Goal: Task Accomplishment & Management: Complete application form

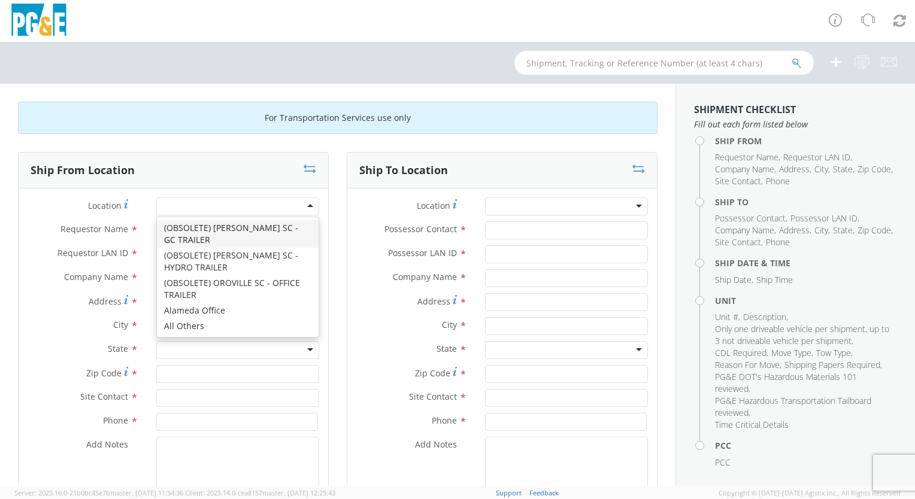
click at [204, 205] on div at bounding box center [237, 207] width 163 height 18
click at [38, 211] on label "Location *" at bounding box center [83, 206] width 129 height 16
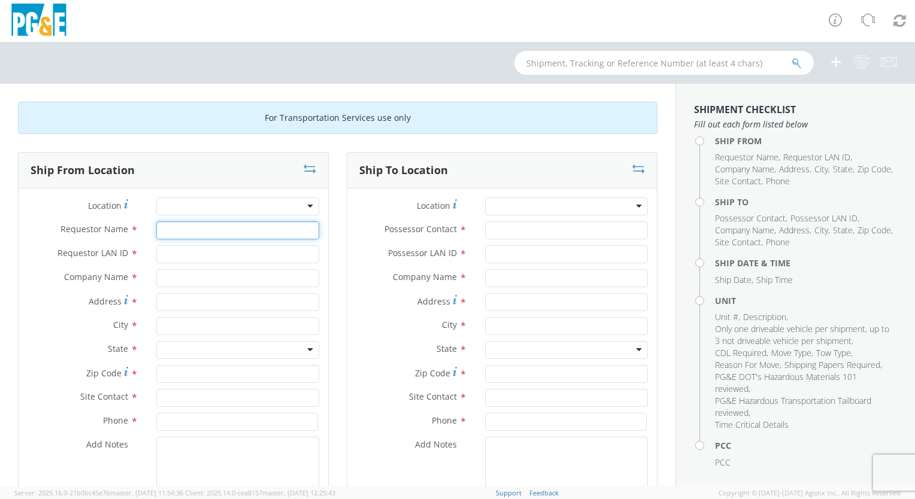
click at [165, 229] on input "Requestor Name *" at bounding box center [237, 230] width 163 height 18
type input "[PERSON_NAME]"
click at [172, 252] on input "Requestor LAN ID *" at bounding box center [237, 254] width 163 height 18
type input "mbg9"
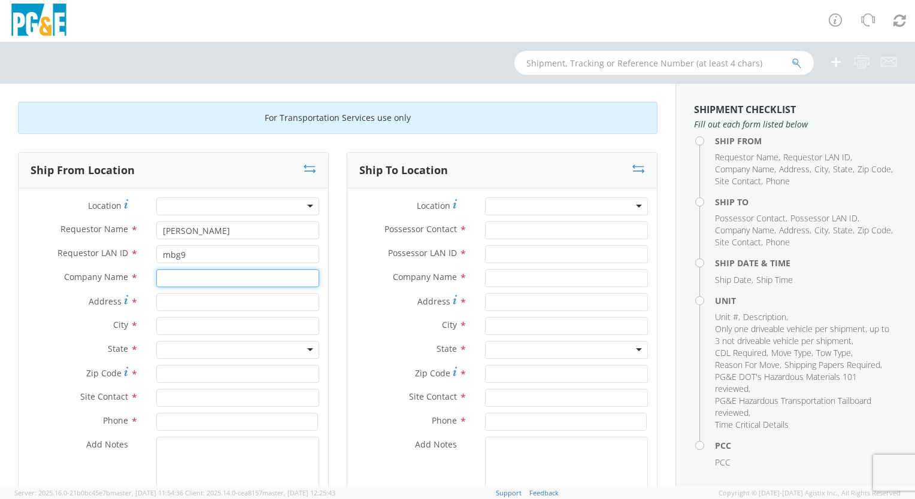
click at [160, 277] on input "text" at bounding box center [237, 278] width 163 height 18
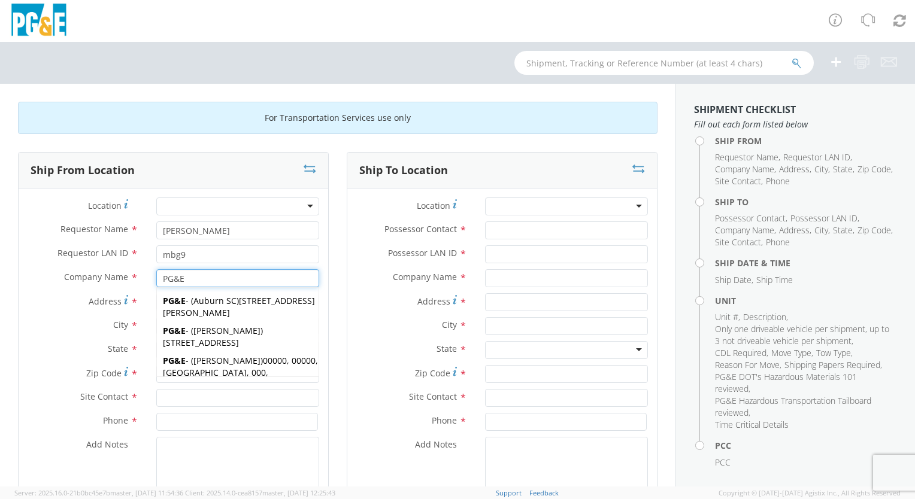
type input "PG&E"
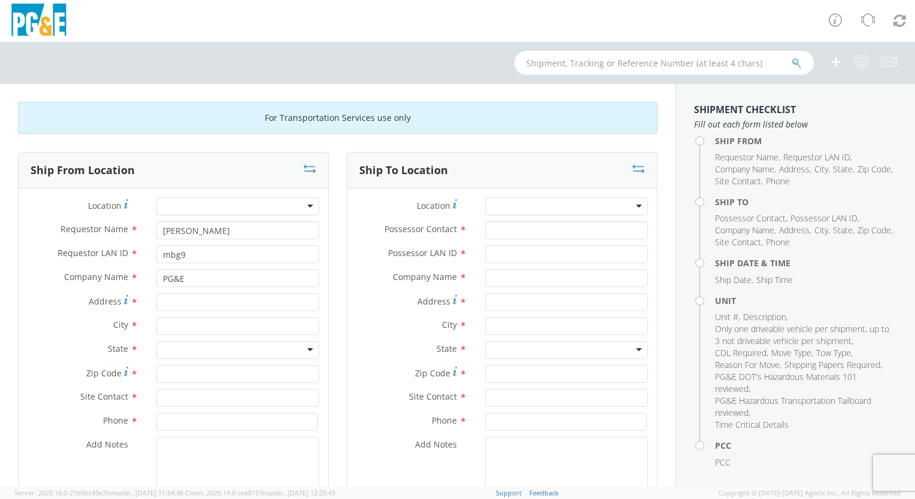
click at [56, 320] on label "City *" at bounding box center [83, 325] width 129 height 16
click at [165, 302] on input "Address *" at bounding box center [237, 302] width 163 height 18
type input "[STREET_ADDRESS]"
click at [160, 327] on input "text" at bounding box center [237, 326] width 163 height 18
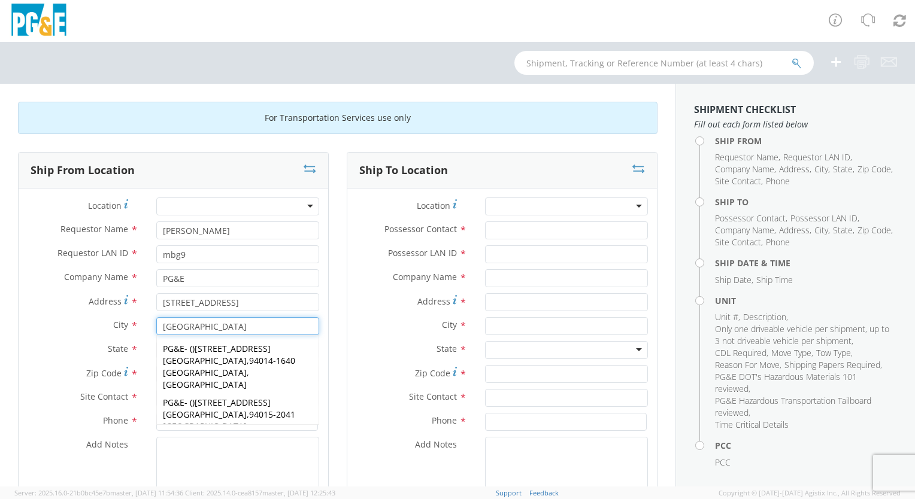
type input "[GEOGRAPHIC_DATA]"
click at [50, 332] on div "City * [GEOGRAPHIC_DATA] PG&E - ( ) [STREET_ADDRESS] PG&E - ( ) [STREET_ADDRESS…" at bounding box center [173, 326] width 309 height 18
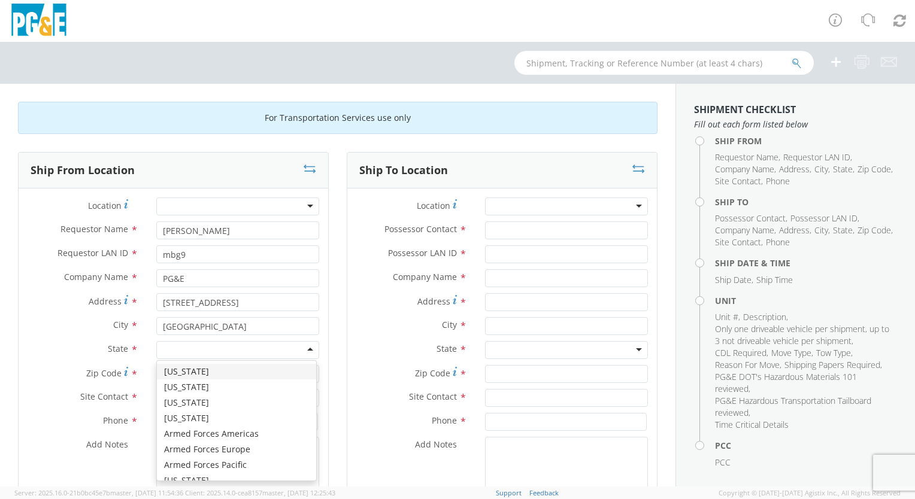
click at [305, 346] on div at bounding box center [237, 350] width 163 height 18
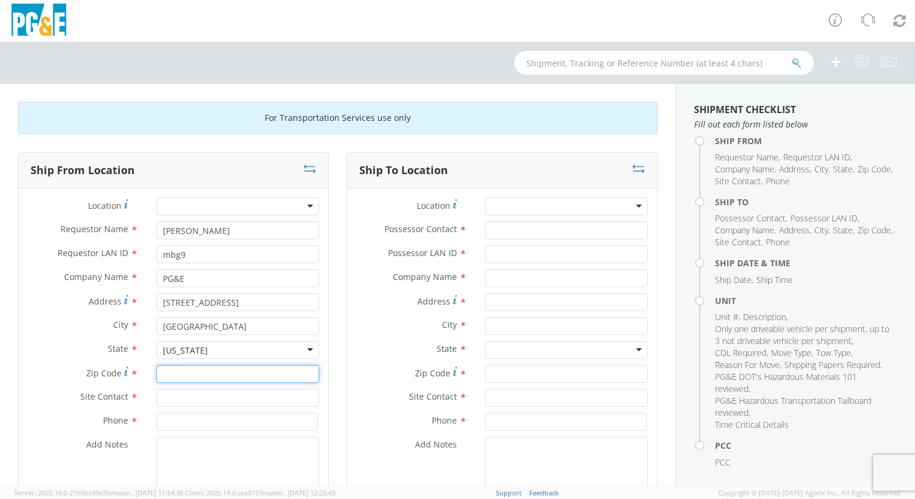
click at [165, 373] on input "Zip Code *" at bounding box center [237, 374] width 163 height 18
type input "94015"
click at [163, 399] on input "text" at bounding box center [237, 398] width 163 height 18
type input "[PERSON_NAME]"
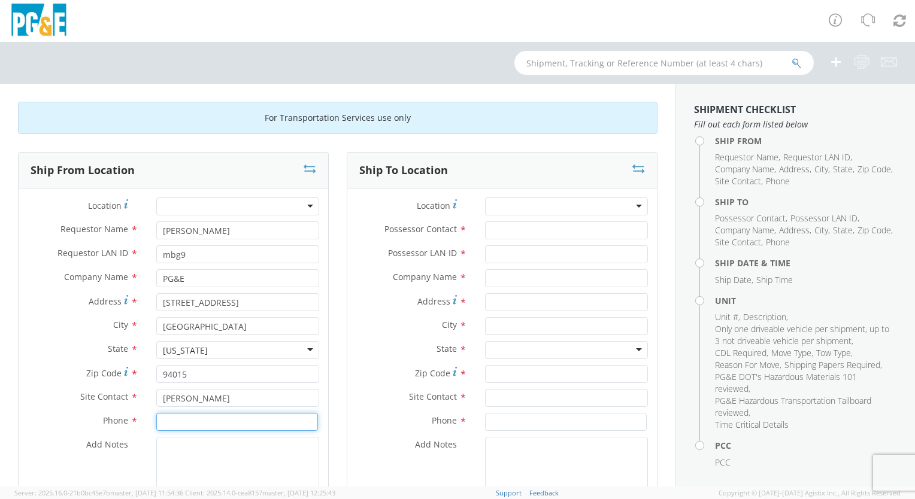
click at [163, 423] on input at bounding box center [237, 422] width 162 height 18
type input "[PHONE_NUMBER]"
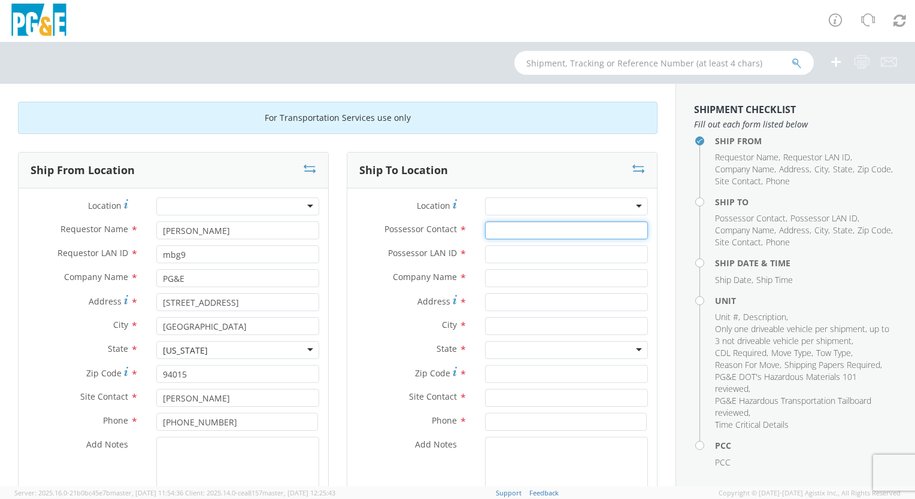
click at [505, 229] on input "Possessor Contact *" at bounding box center [566, 230] width 163 height 18
type input "n/a"
click at [500, 254] on input "Possessor LAN ID *" at bounding box center [566, 254] width 163 height 18
type input "n/a"
click at [490, 279] on input "text" at bounding box center [566, 278] width 163 height 18
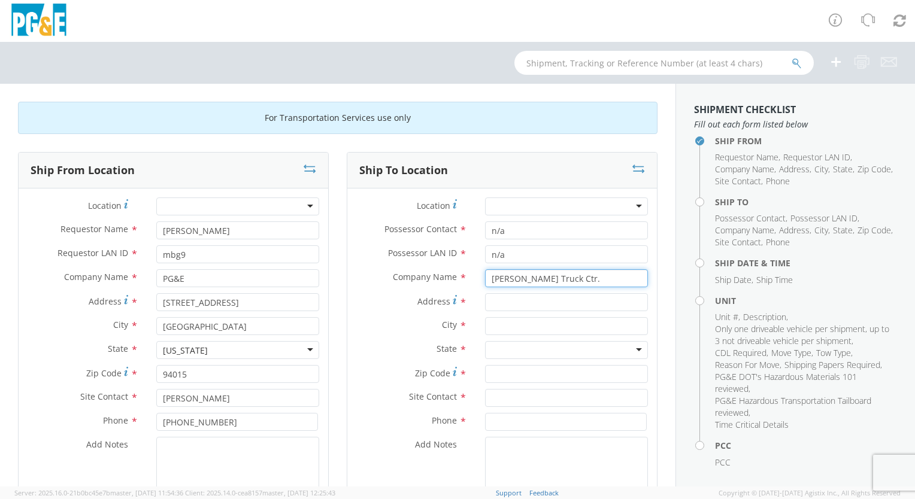
type input "[PERSON_NAME] Truck Ctr."
click at [377, 315] on div "Address *" at bounding box center [501, 305] width 309 height 24
click at [491, 302] on input "Address *" at bounding box center [566, 302] width 163 height 18
type input "[STREET_ADDRESS]"
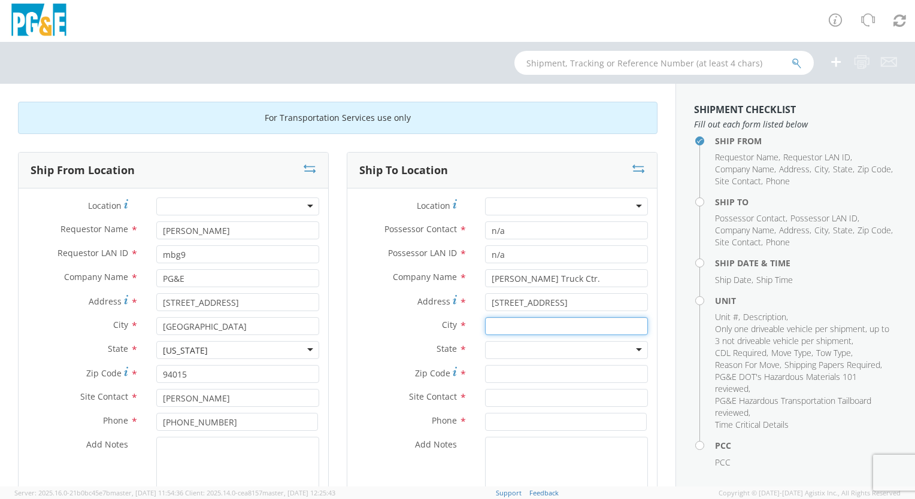
click at [488, 327] on input "text" at bounding box center [566, 326] width 163 height 18
type input "[PERSON_NAME]"
click at [630, 347] on div at bounding box center [566, 350] width 163 height 18
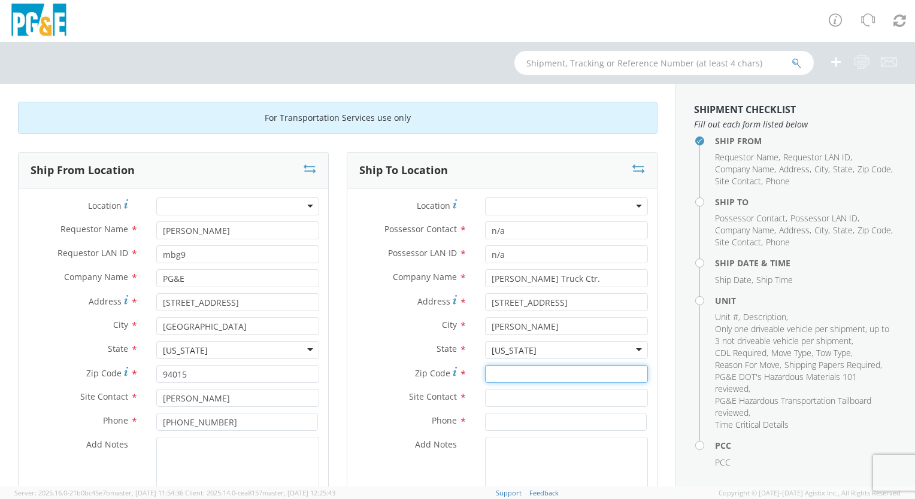
click at [488, 374] on input "Zip Code *" at bounding box center [566, 374] width 163 height 18
type input "95328"
click at [486, 399] on input "text" at bounding box center [566, 398] width 163 height 18
type input "[PERSON_NAME]"
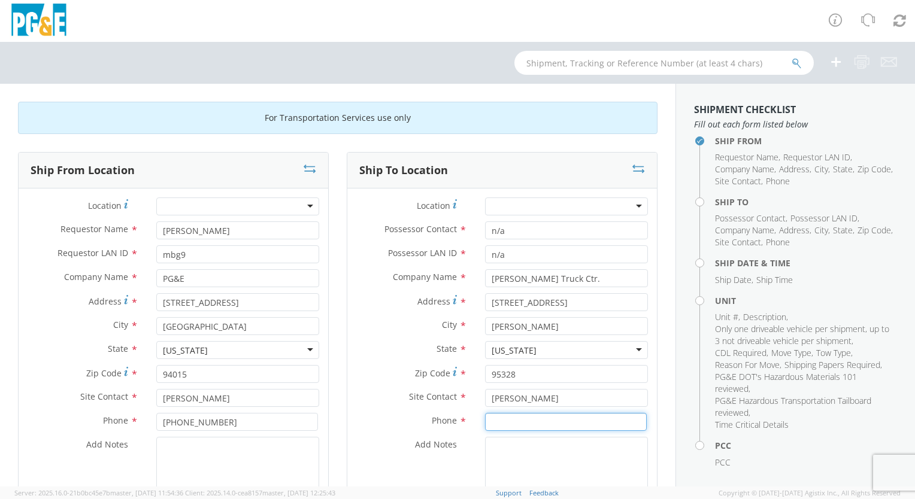
click at [485, 422] on input at bounding box center [566, 422] width 162 height 18
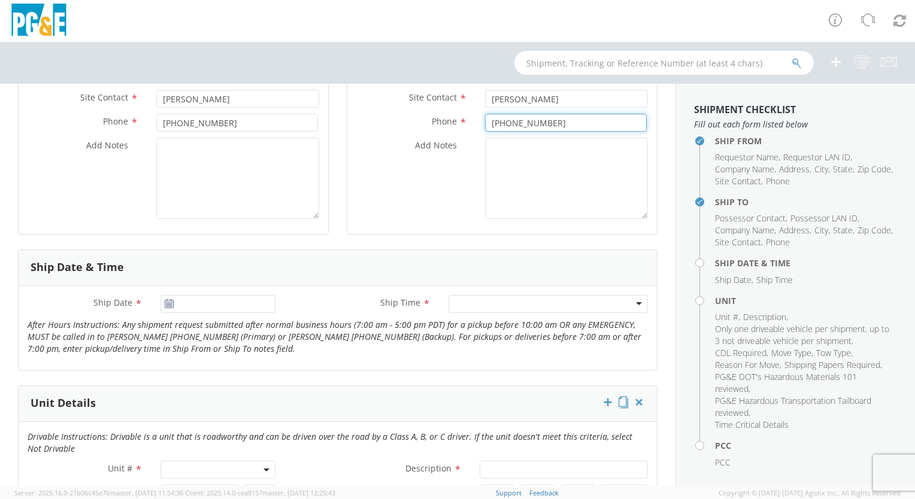
scroll to position [359, 0]
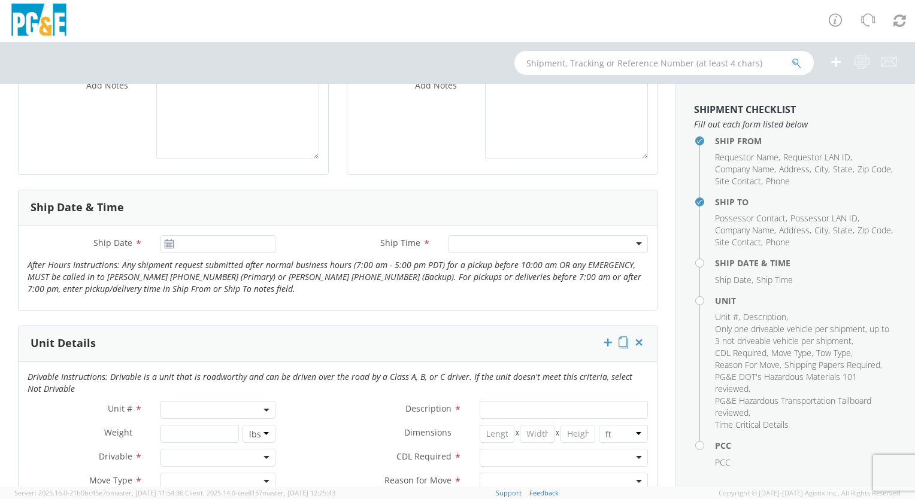
type input "[PHONE_NUMBER]"
click at [166, 242] on icon at bounding box center [169, 244] width 10 height 10
click at [202, 244] on input "[DATE]" at bounding box center [217, 244] width 115 height 18
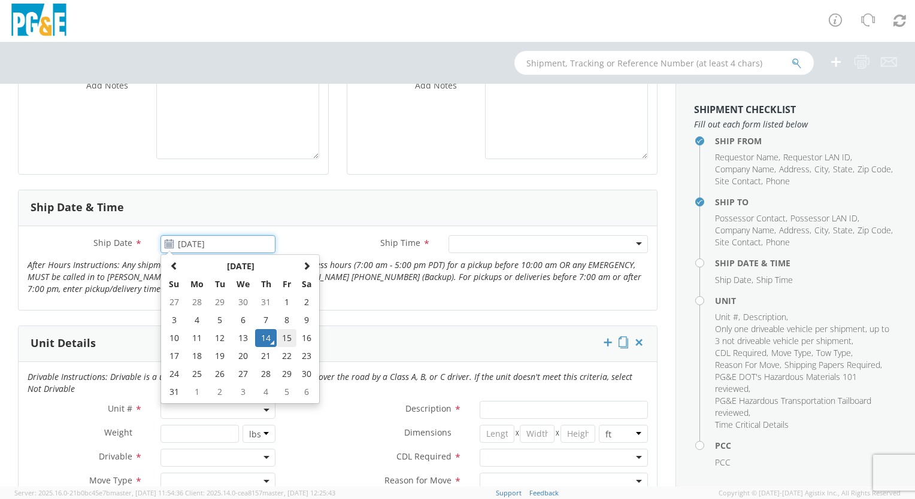
click at [285, 333] on td "15" at bounding box center [287, 338] width 20 height 18
type input "[DATE]"
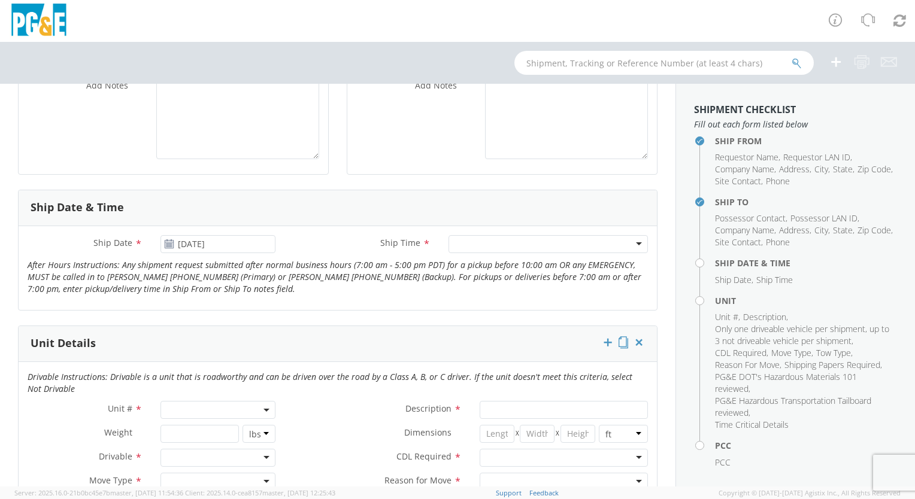
click at [534, 239] on div at bounding box center [547, 244] width 199 height 18
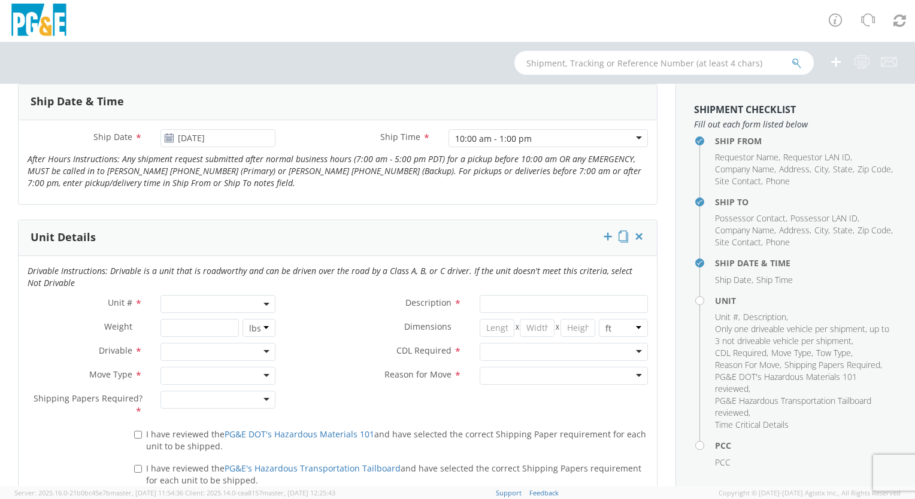
scroll to position [479, 0]
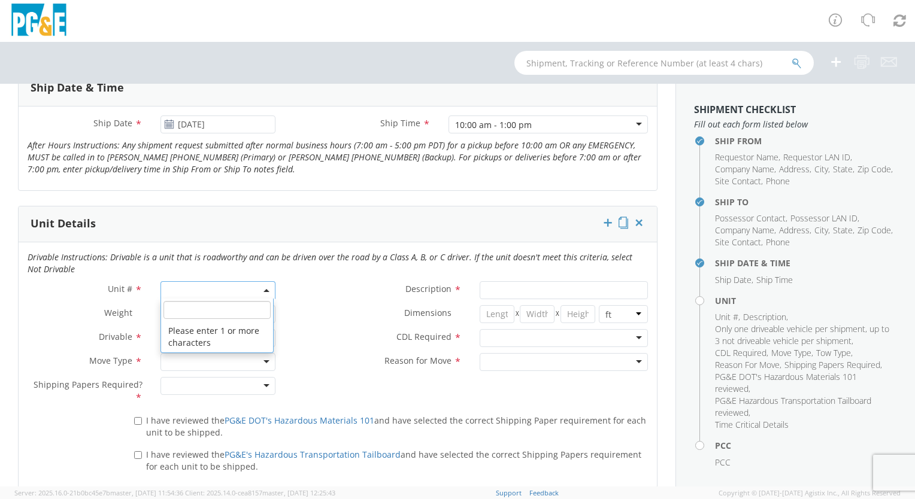
click at [176, 293] on span at bounding box center [217, 290] width 115 height 18
click at [178, 306] on input "search" at bounding box center [216, 310] width 107 height 18
type input "B43612"
type input "TRUCK; MATERIAL HANDLER: 39' - 59' 4X4"
type input "33000"
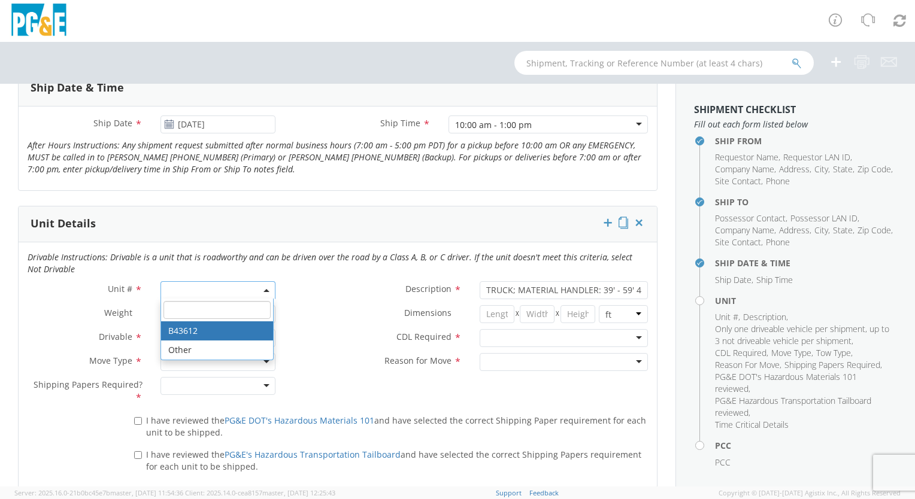
select select "B43612"
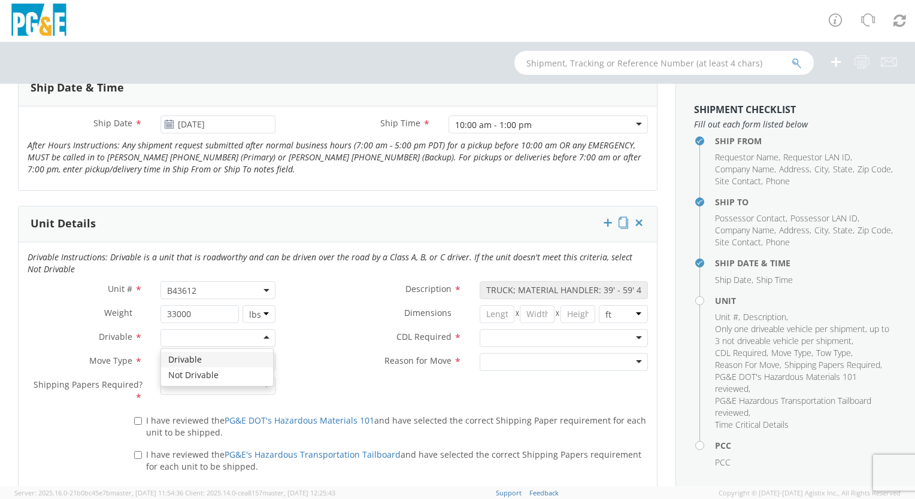
click at [260, 334] on div at bounding box center [217, 338] width 115 height 18
click at [260, 360] on div at bounding box center [217, 362] width 115 height 18
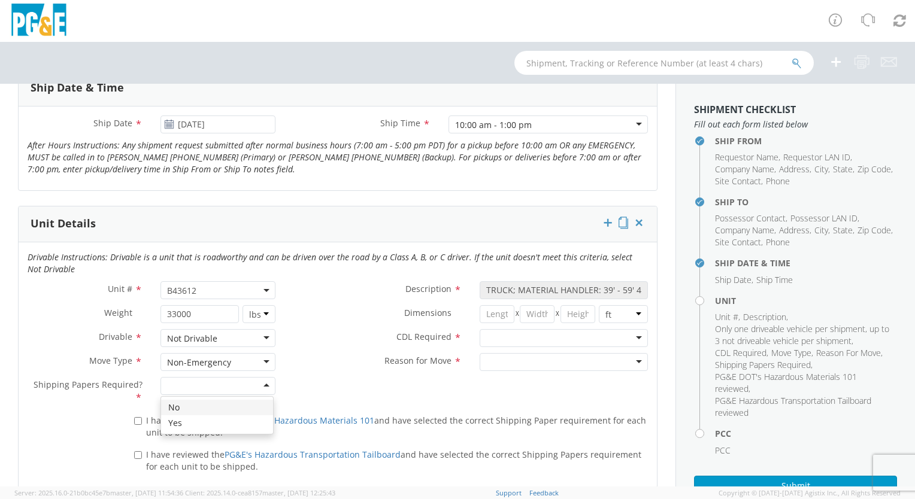
click at [263, 384] on div at bounding box center [217, 386] width 115 height 18
click at [134, 419] on input "I have reviewed the PG&E DOT's Hazardous Materials 101 and have selected the co…" at bounding box center [138, 421] width 8 height 8
checkbox input "true"
click at [136, 452] on input "I have reviewed the PG&E's Hazardous Transportation Tailboard and have selected…" at bounding box center [138, 455] width 8 height 8
checkbox input "true"
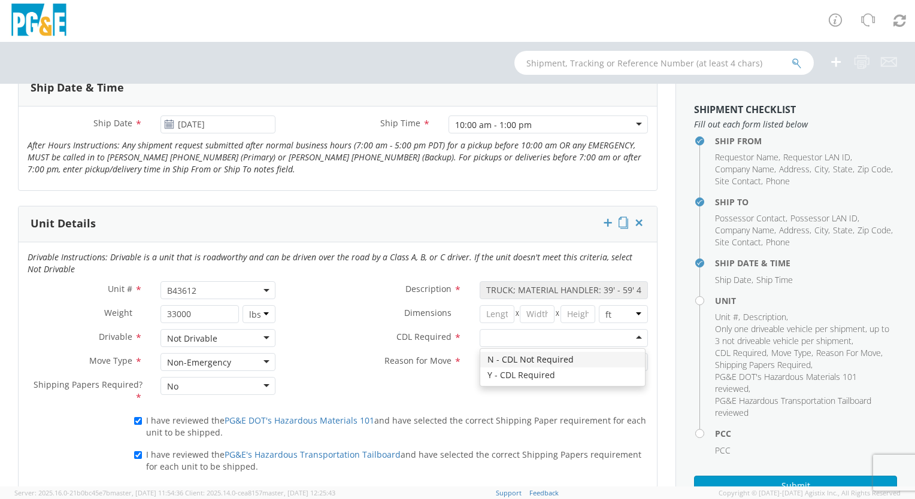
click at [630, 335] on div at bounding box center [563, 338] width 168 height 18
click at [630, 359] on div at bounding box center [563, 362] width 168 height 18
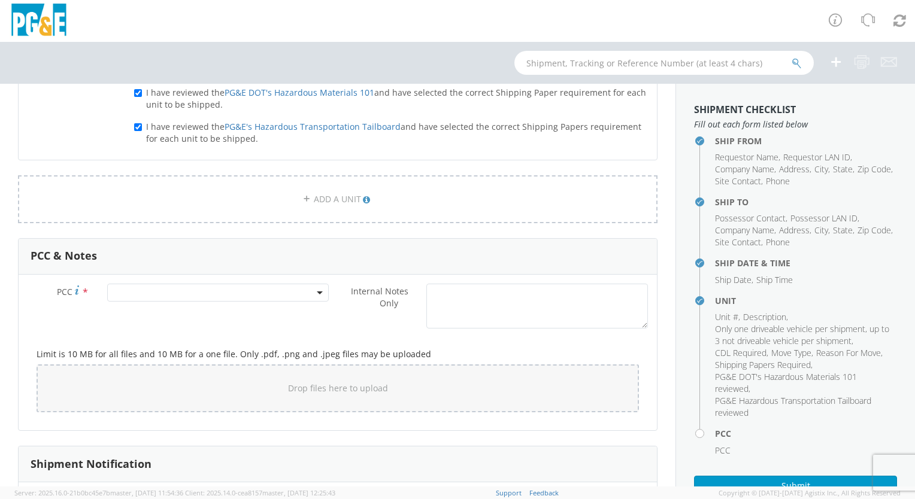
scroll to position [838, 0]
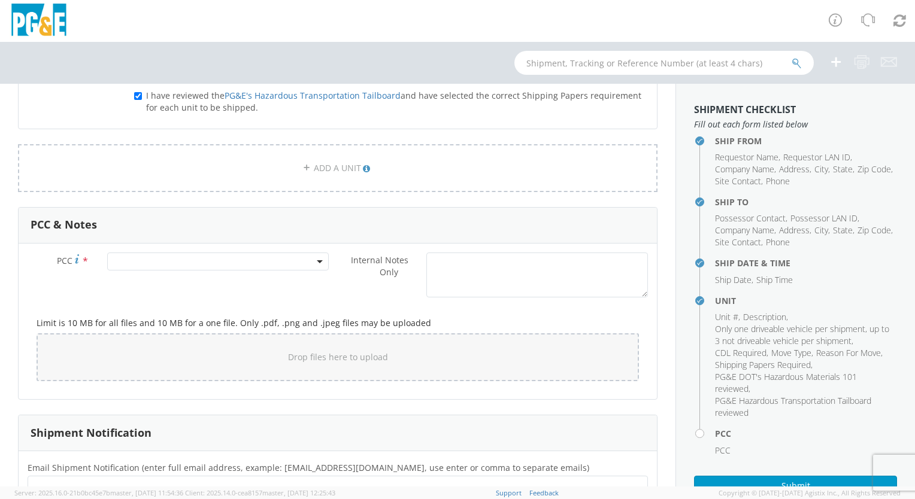
click at [250, 261] on span at bounding box center [217, 262] width 221 height 18
click at [238, 278] on input "number" at bounding box center [216, 281] width 212 height 18
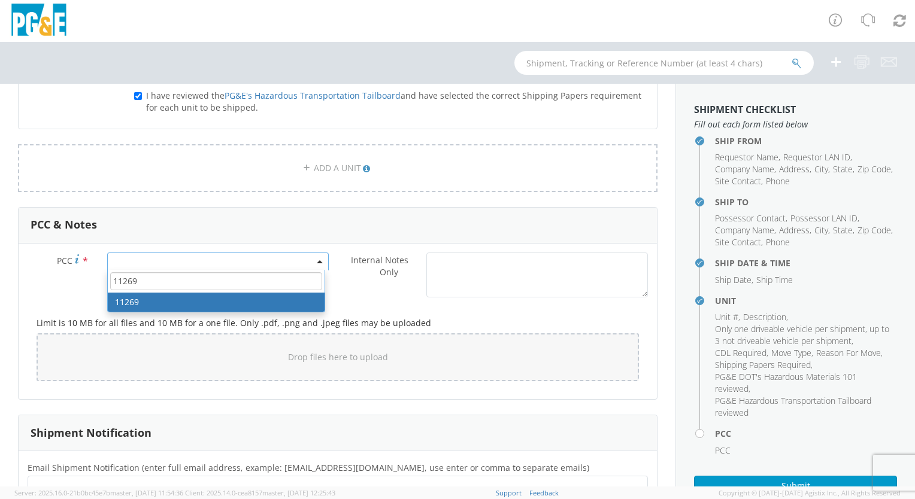
type input "11269"
select select "11269"
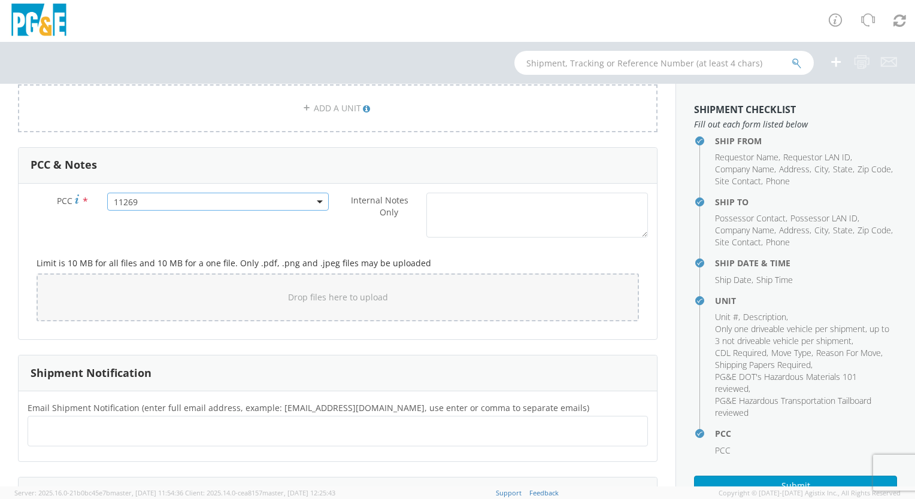
scroll to position [958, 0]
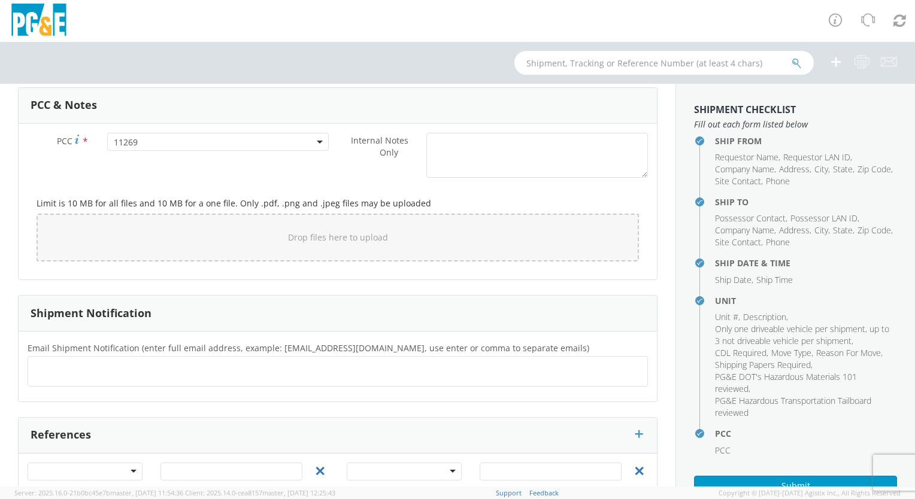
click at [52, 365] on ul at bounding box center [337, 372] width 609 height 20
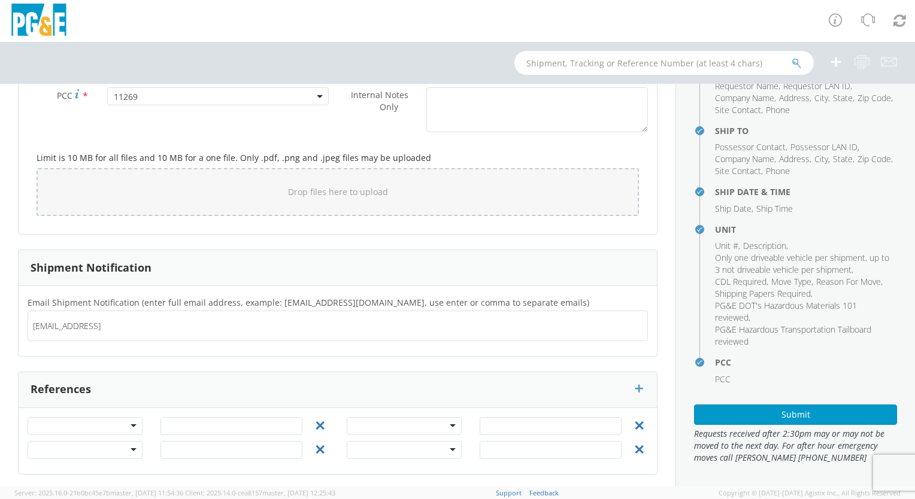
scroll to position [72, 0]
type input "[EMAIL_ADDRESS][DOMAIN_NAME]"
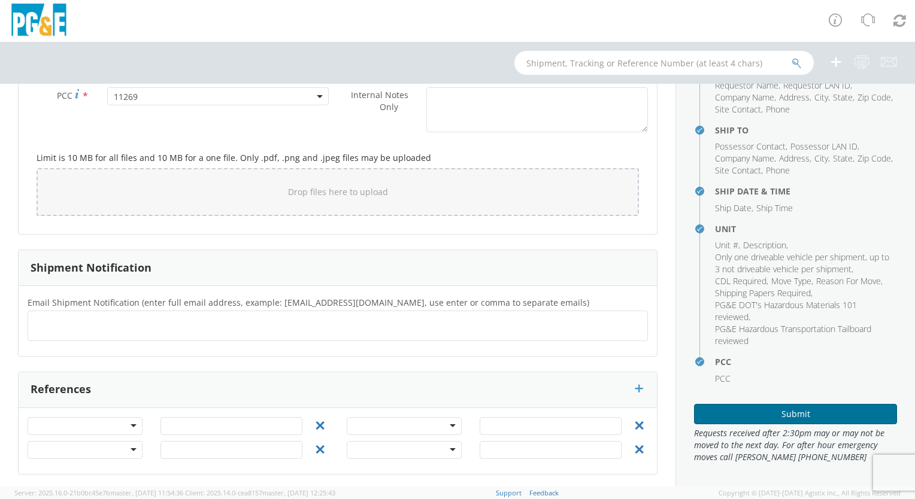
click at [795, 414] on button "Submit" at bounding box center [795, 414] width 203 height 20
